Goal: Task Accomplishment & Management: Use online tool/utility

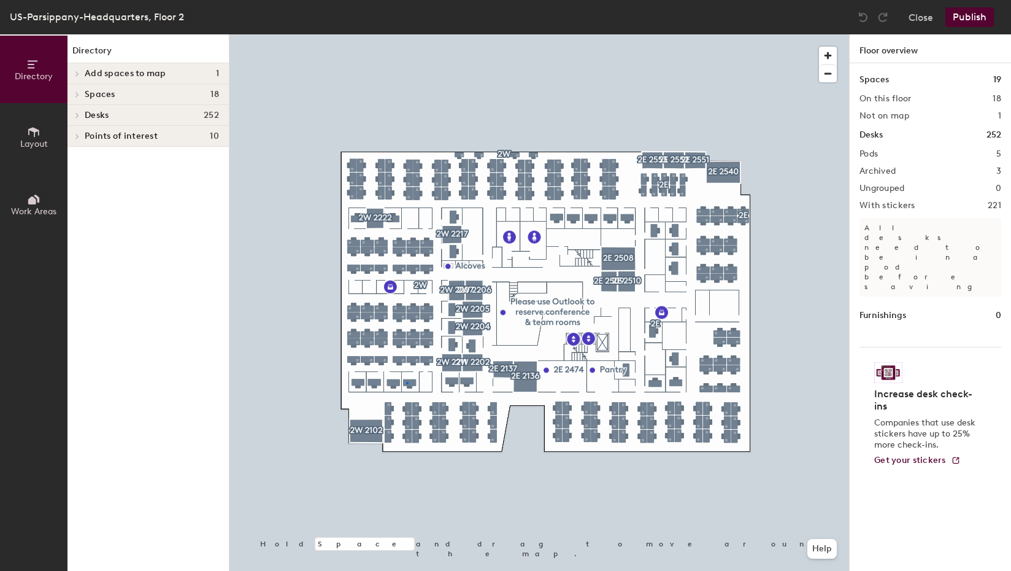
click at [406, 34] on div at bounding box center [539, 34] width 620 height 0
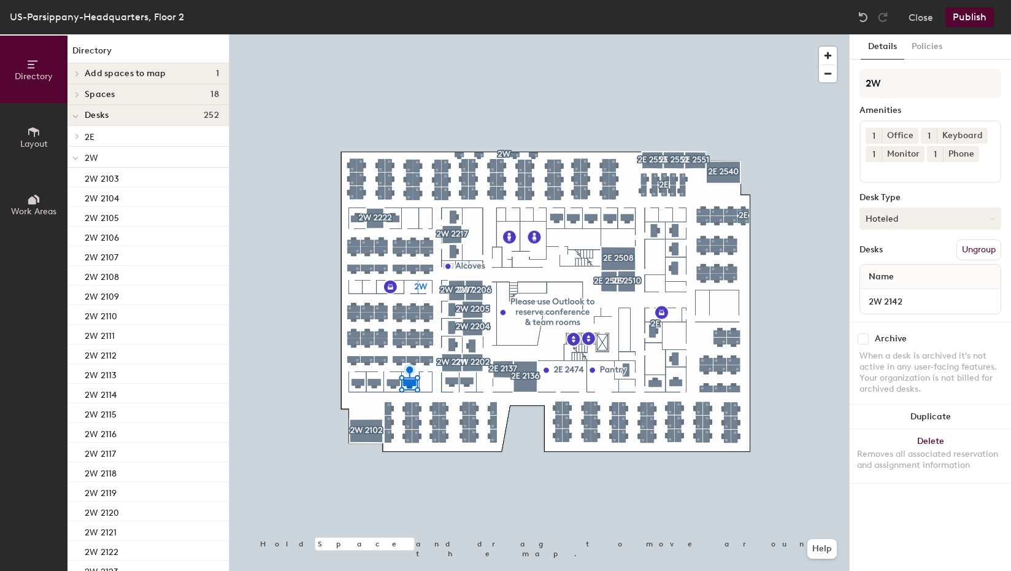
click at [954, 220] on button "Hoteled" at bounding box center [931, 218] width 142 height 22
click at [903, 253] on div "Assigned" at bounding box center [921, 256] width 123 height 18
click at [962, 20] on button "Publish" at bounding box center [970, 17] width 48 height 20
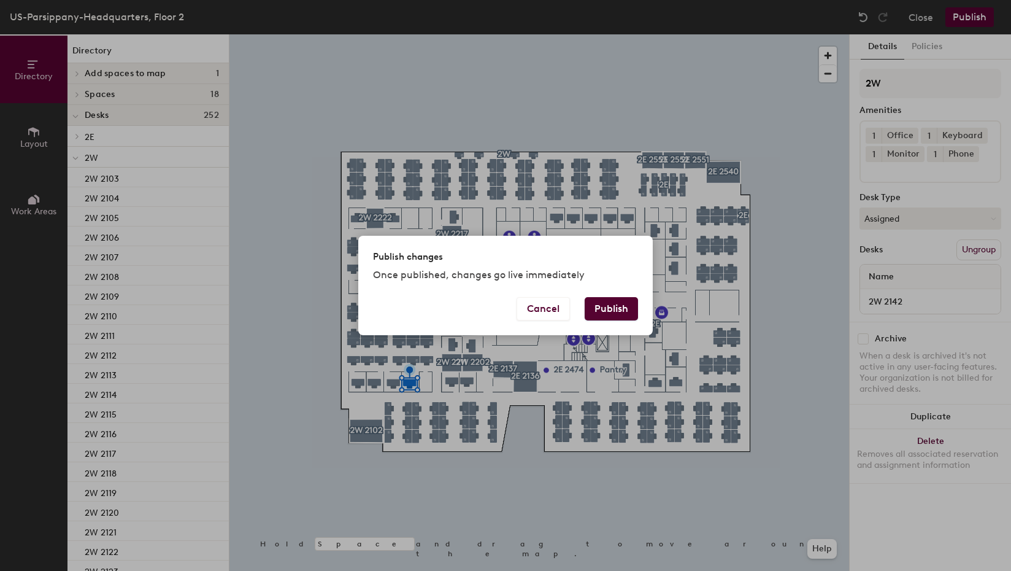
click at [620, 305] on button "Publish" at bounding box center [611, 308] width 53 height 23
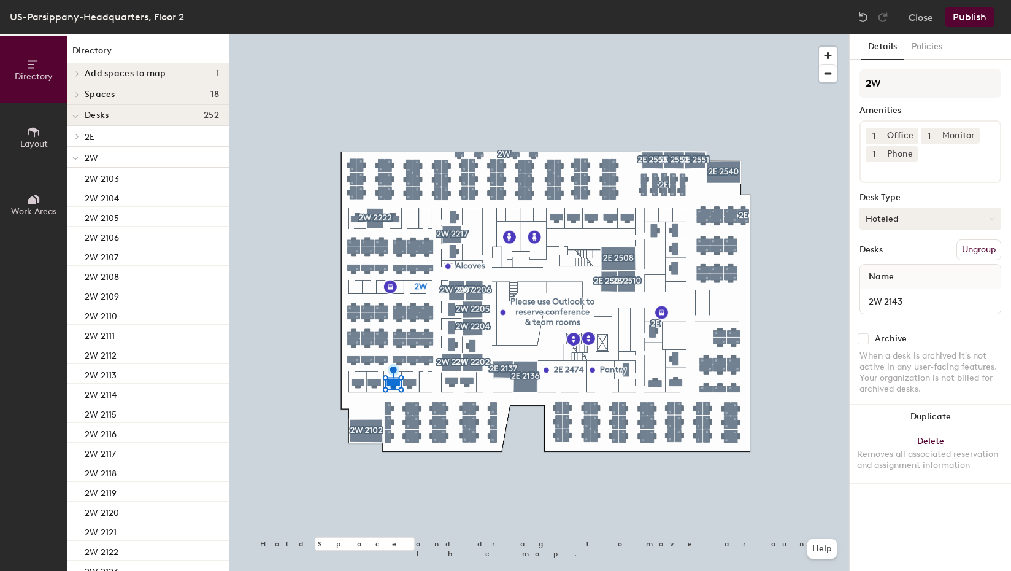
click at [917, 222] on button "Hoteled" at bounding box center [931, 218] width 142 height 22
click at [892, 256] on div "Assigned" at bounding box center [921, 256] width 123 height 18
click at [959, 17] on button "Publish" at bounding box center [970, 17] width 48 height 20
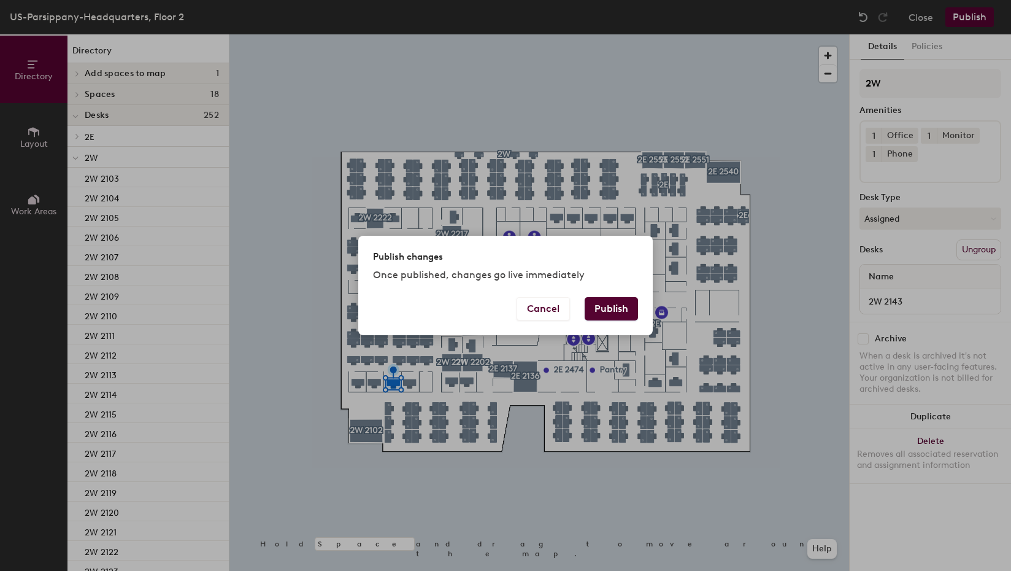
click at [618, 306] on button "Publish" at bounding box center [611, 308] width 53 height 23
